Goal: Find specific page/section: Find specific page/section

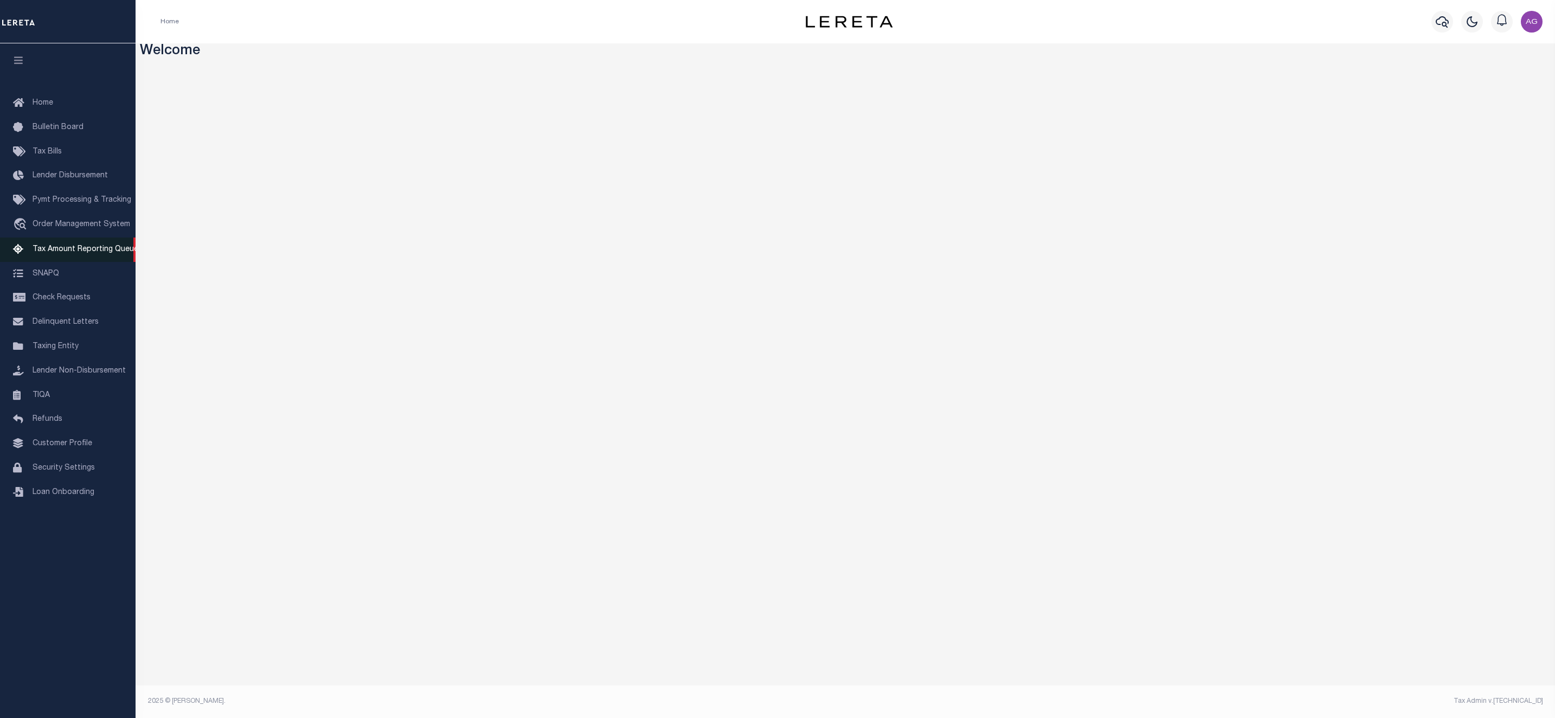
click at [90, 249] on span "Tax Amount Reporting Queue" at bounding box center [86, 250] width 106 height 8
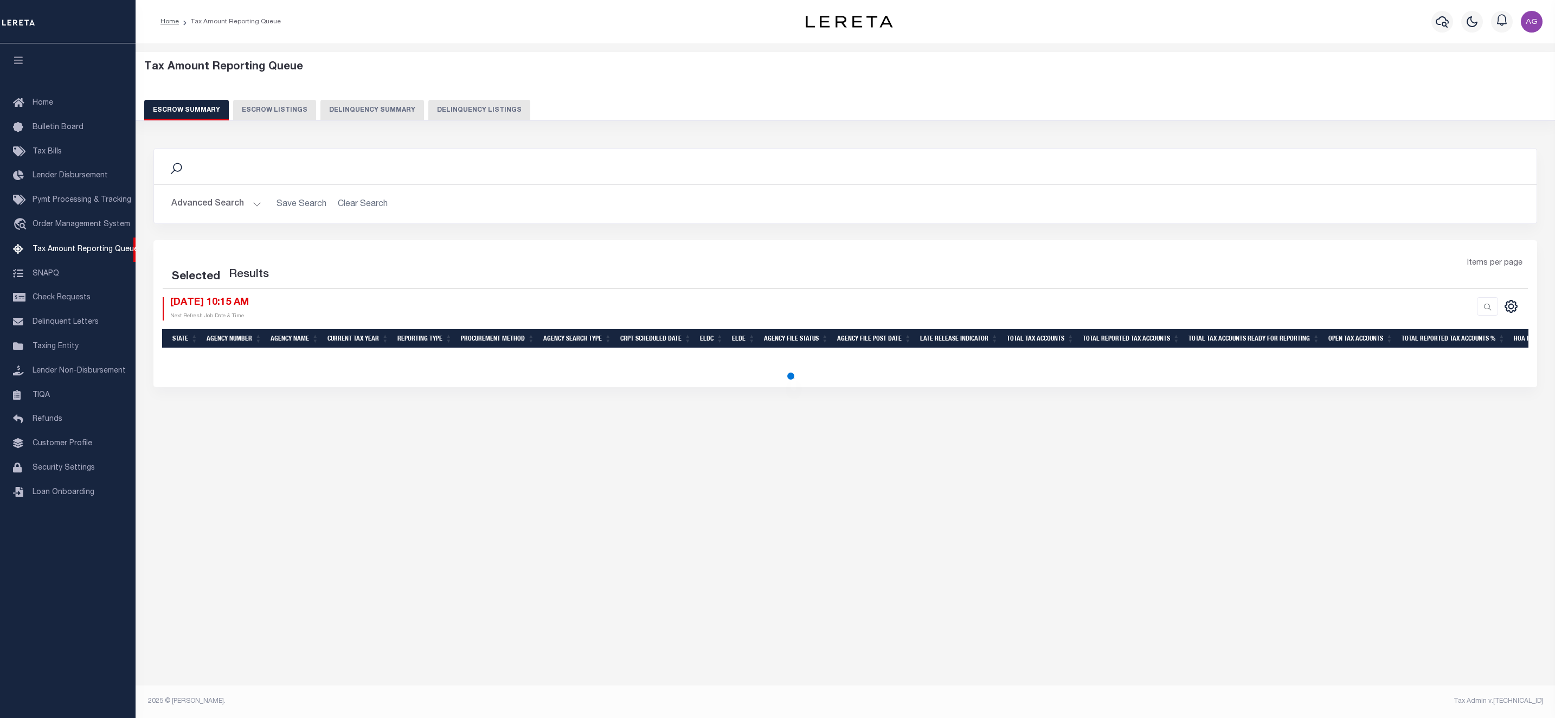
select select "100"
